Goal: Check status: Check status

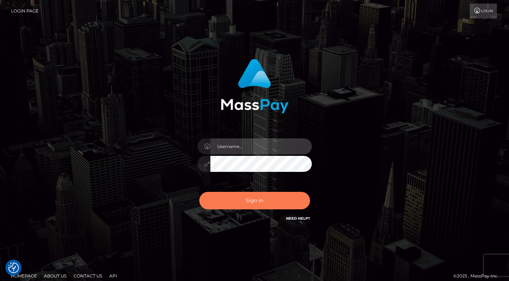
type input "[PERSON_NAME].levarti"
click at [262, 196] on button "Sign in" at bounding box center [254, 201] width 111 height 18
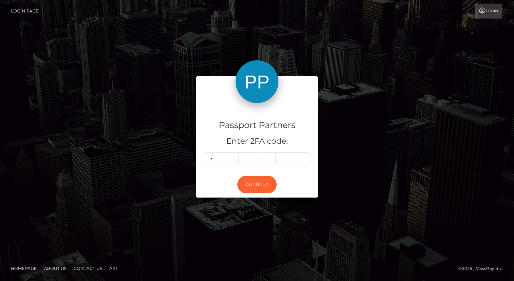
type input "4"
type input "6"
type input "5"
type input "7"
type input "3"
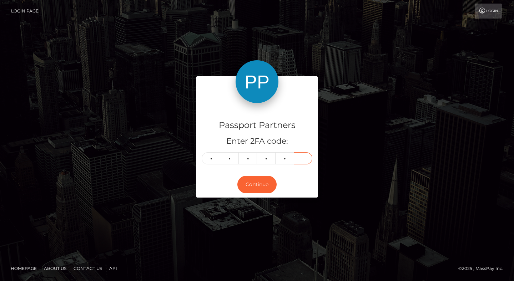
type input "7"
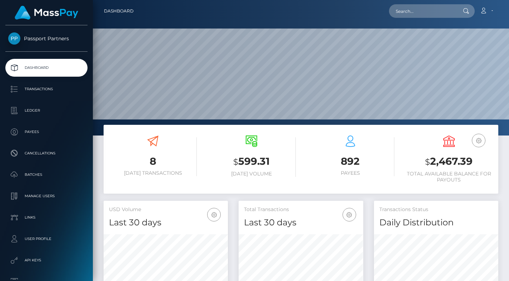
scroll to position [127, 125]
click at [420, 10] on input "text" at bounding box center [422, 11] width 67 height 14
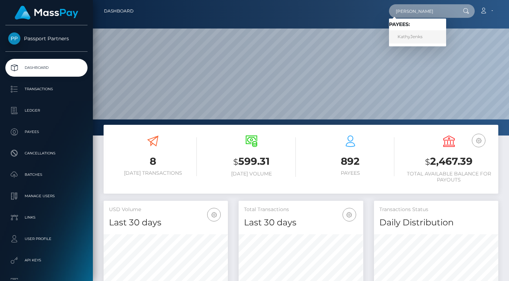
type input "jenks"
click at [414, 36] on link "KathyJenks" at bounding box center [417, 36] width 57 height 13
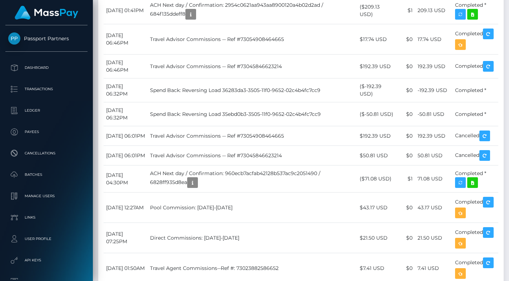
scroll to position [1767, 0]
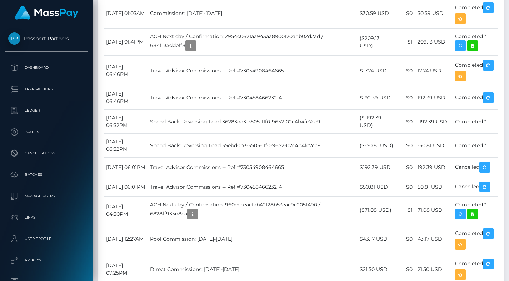
scroll to position [1731, 0]
